Goal: Task Accomplishment & Management: Use online tool/utility

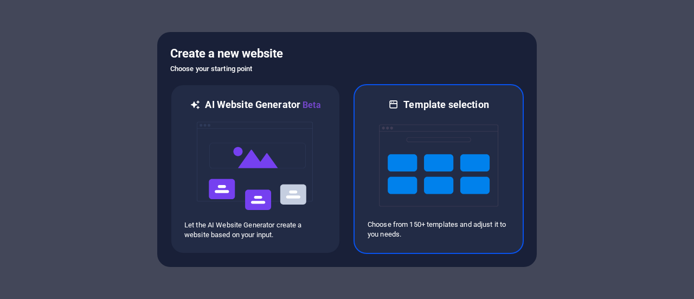
click at [416, 146] on img at bounding box center [438, 165] width 119 height 108
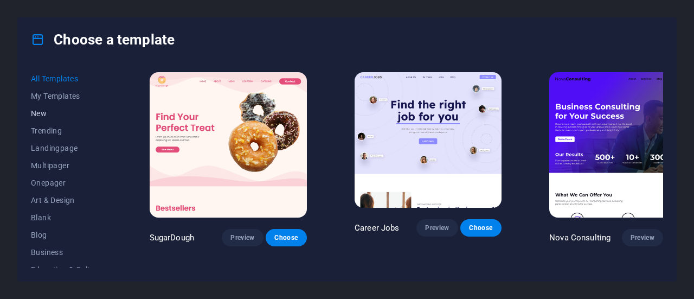
click at [48, 113] on span "New" at bounding box center [66, 113] width 71 height 9
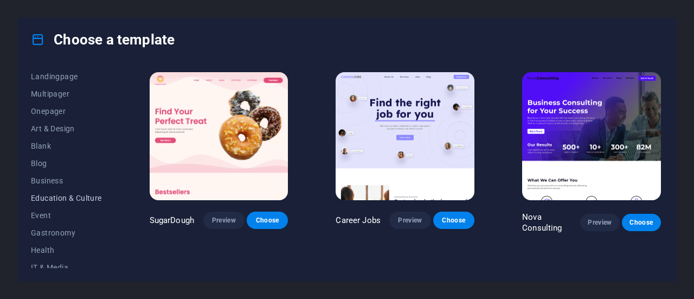
scroll to position [108, 0]
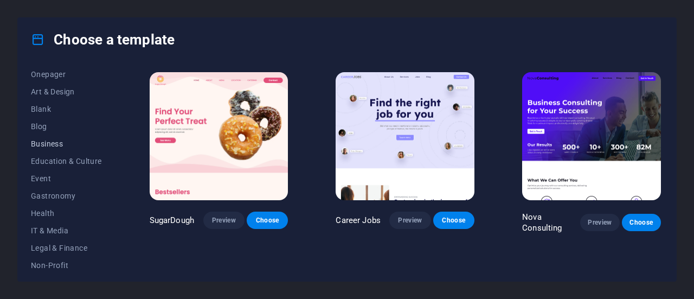
click at [53, 145] on span "Business" at bounding box center [66, 143] width 71 height 9
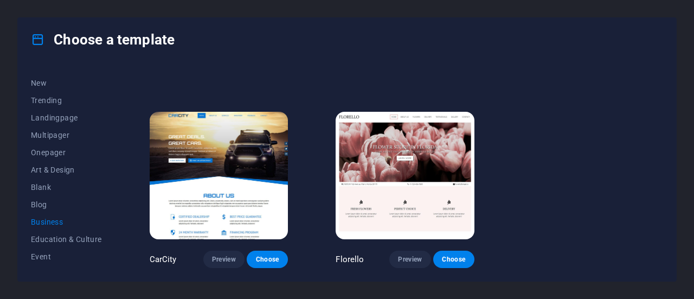
scroll to position [0, 0]
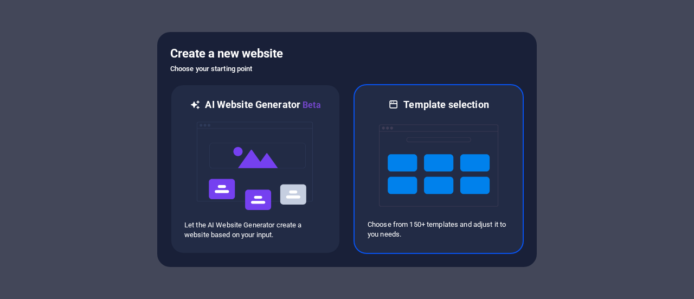
click at [417, 156] on img at bounding box center [438, 165] width 119 height 108
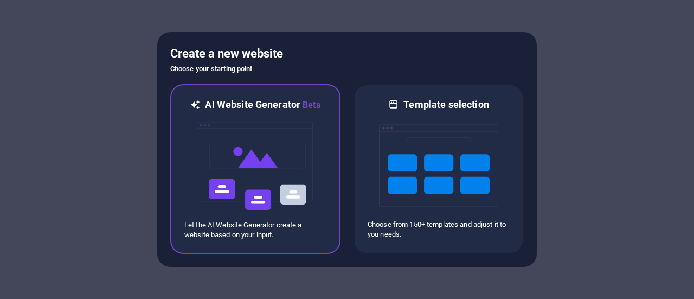
click at [264, 173] on img at bounding box center [255, 166] width 119 height 108
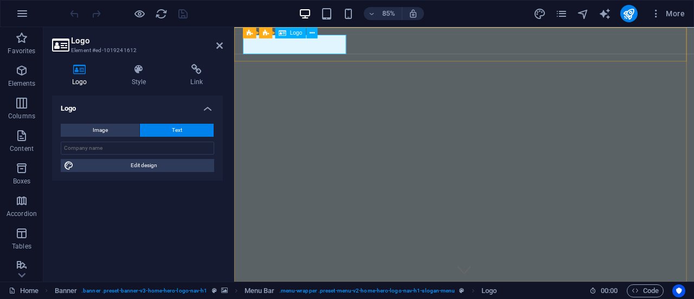
click at [315, 34] on button at bounding box center [312, 32] width 11 height 11
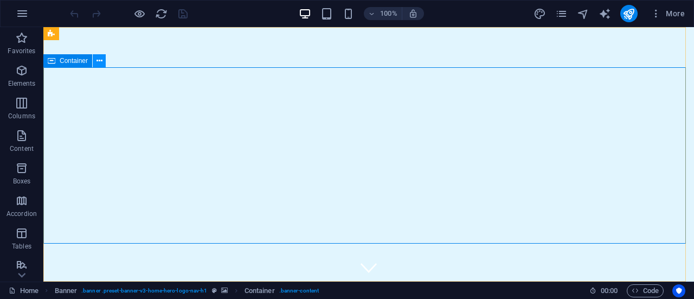
click at [98, 63] on icon at bounding box center [100, 60] width 6 height 11
drag, startPoint x: 643, startPoint y: 111, endPoint x: 635, endPoint y: 95, distance: 18.0
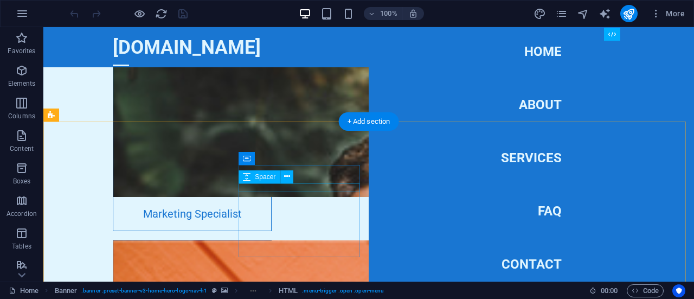
scroll to position [3142, 0]
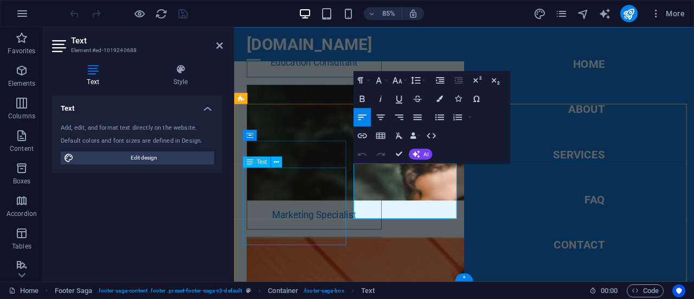
scroll to position [0, 0]
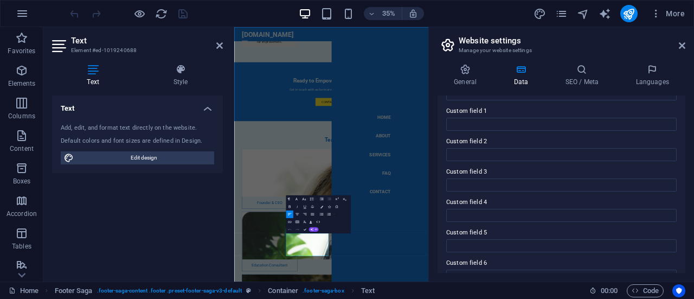
scroll to position [343, 0]
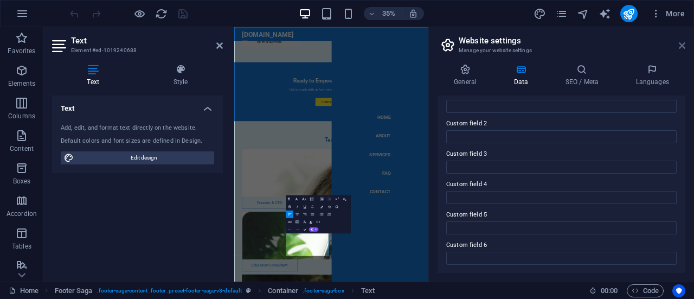
click at [685, 43] on icon at bounding box center [682, 45] width 7 height 9
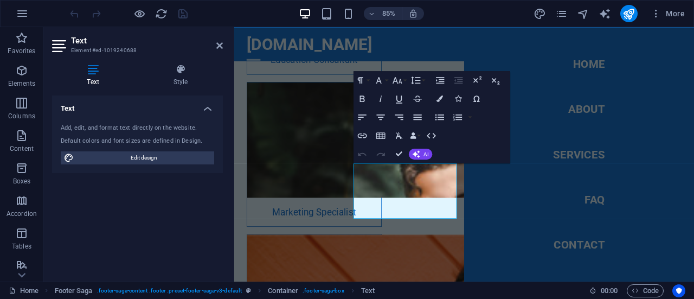
scroll to position [3132, 0]
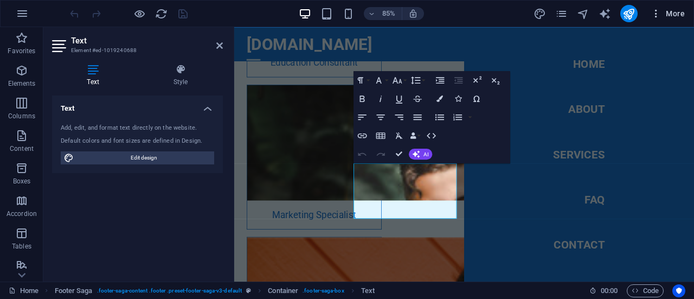
click at [666, 16] on span "More" at bounding box center [668, 13] width 34 height 11
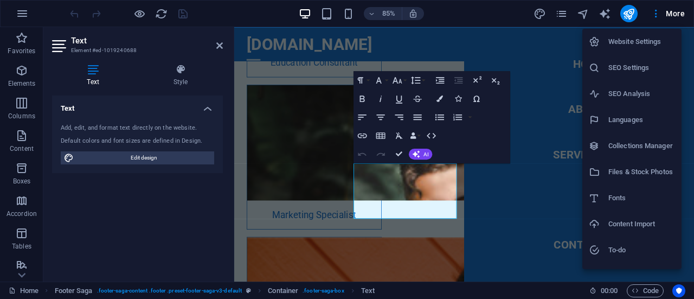
click at [650, 43] on h6 "Website Settings" at bounding box center [642, 41] width 67 height 13
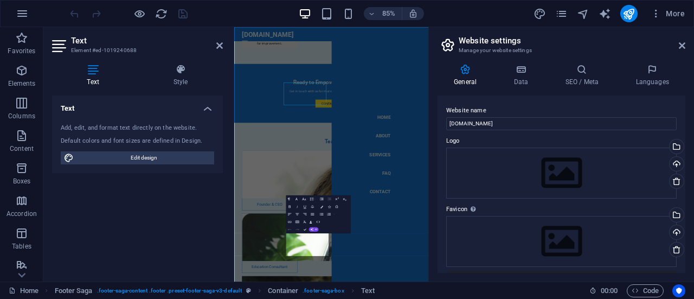
scroll to position [3136, 0]
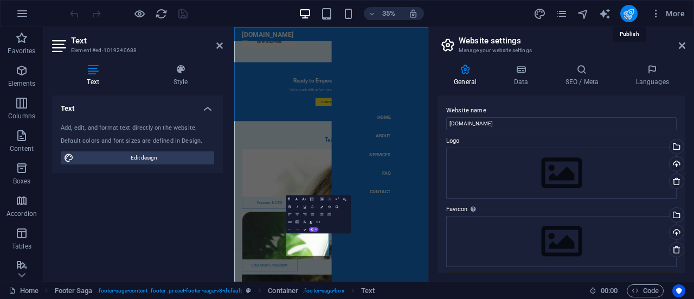
click at [627, 16] on icon "publish" at bounding box center [629, 14] width 12 height 12
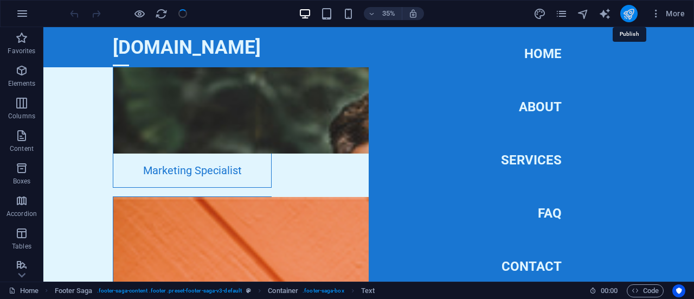
scroll to position [3097, 0]
